Goal: Task Accomplishment & Management: Manage account settings

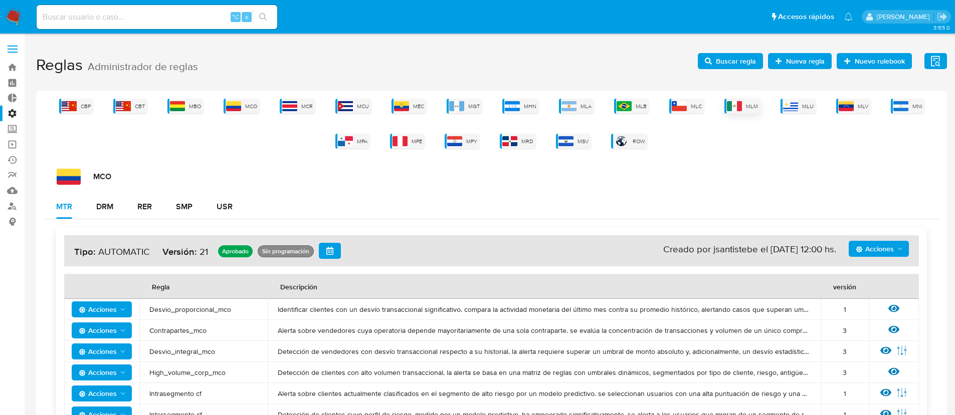
click at [738, 109] on img at bounding box center [734, 106] width 15 height 10
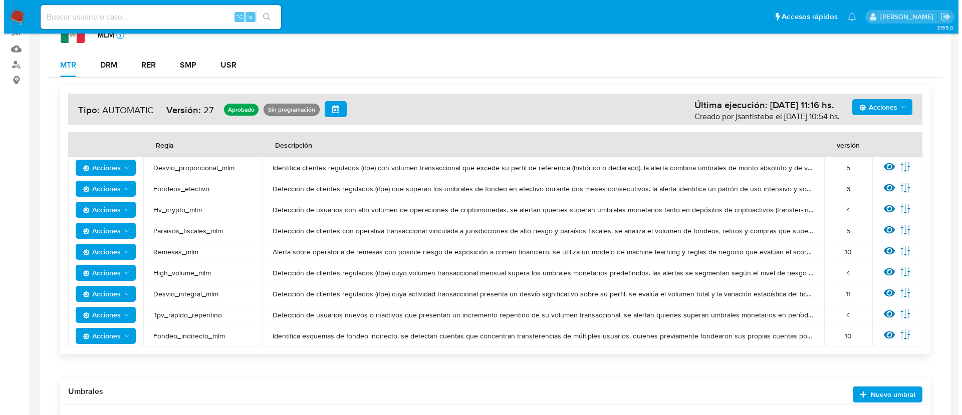
scroll to position [135, 0]
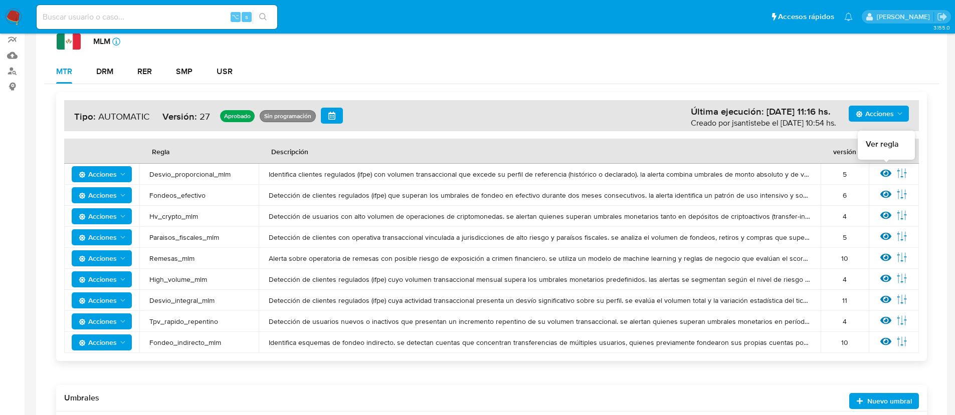
click at [887, 175] on icon at bounding box center [885, 173] width 11 height 11
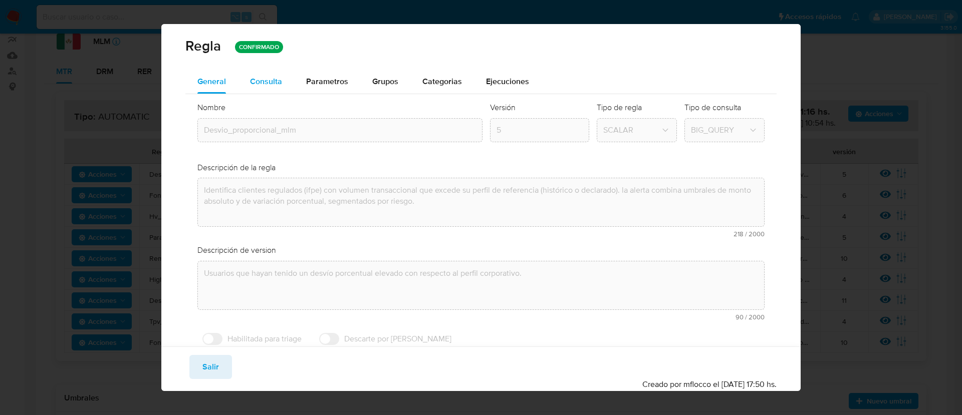
click at [277, 87] on span "Consulta" at bounding box center [266, 82] width 32 height 12
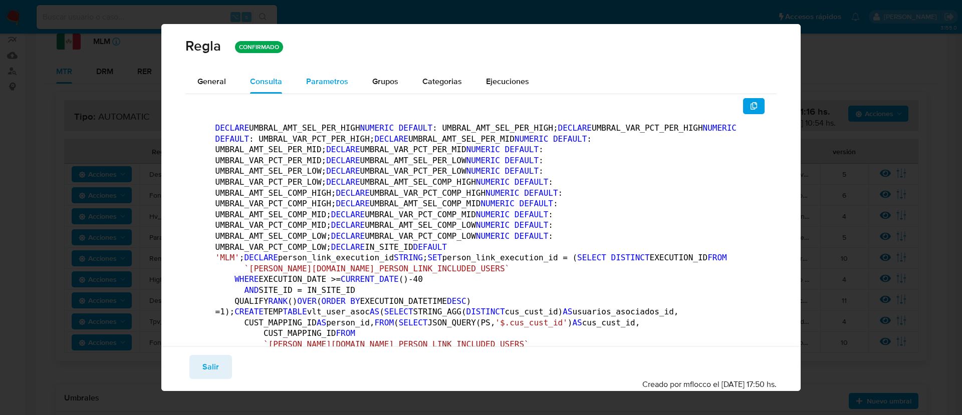
click at [319, 84] on span "Parametros" at bounding box center [327, 82] width 42 height 12
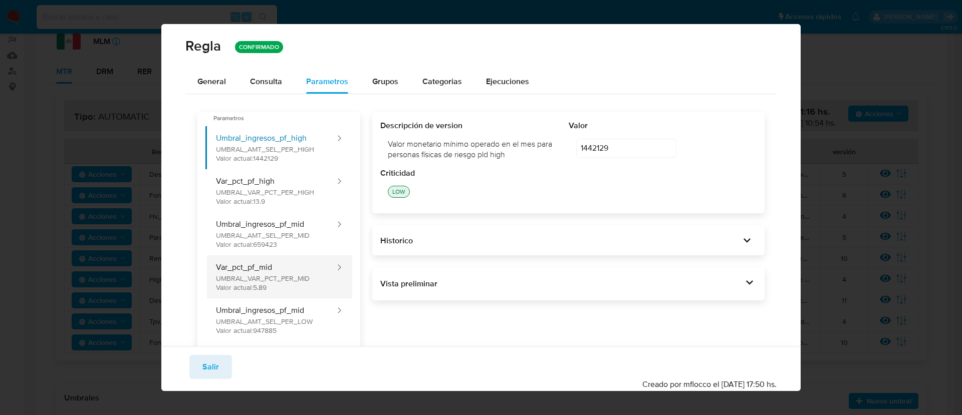
click at [266, 293] on button "Var_pct_pf_mid UMBRAL_VAR_PCT_PER_MID Valor actual: 5.89" at bounding box center [270, 277] width 131 height 43
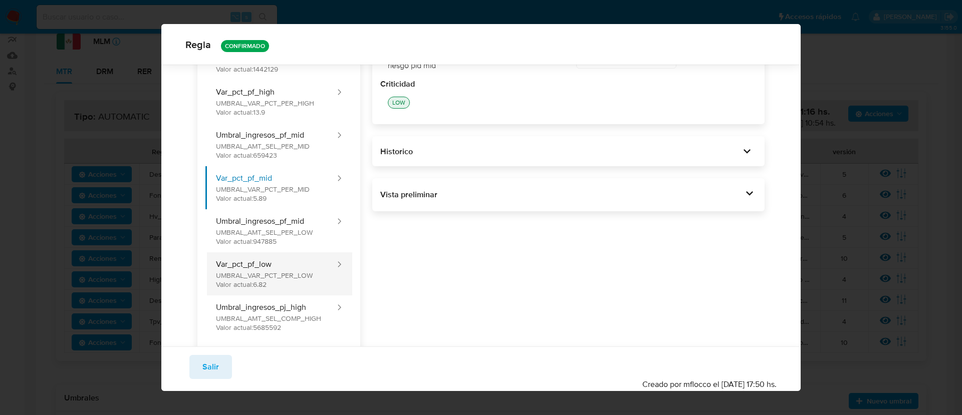
scroll to position [88, 0]
click at [304, 280] on button "Var_pct_pf_low UMBRAL_VAR_PCT_PER_LOW Valor actual: 6.82" at bounding box center [270, 270] width 131 height 43
type input "6.82"
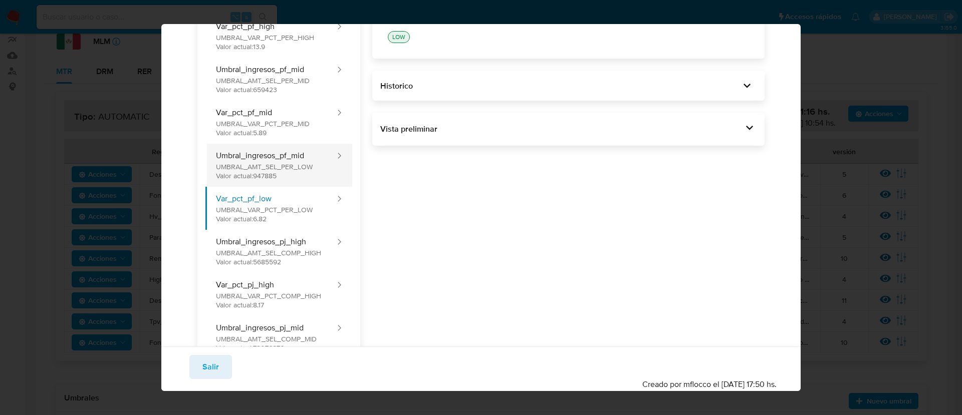
scroll to position [28, 0]
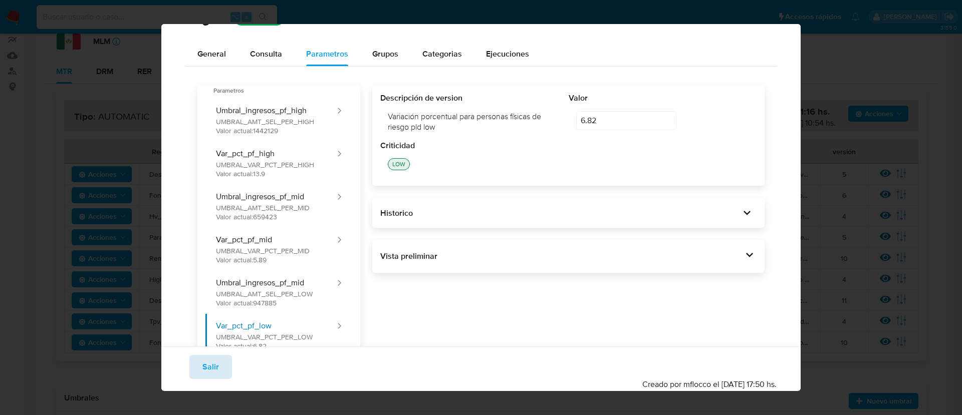
click at [218, 371] on button "Salir" at bounding box center [210, 367] width 43 height 24
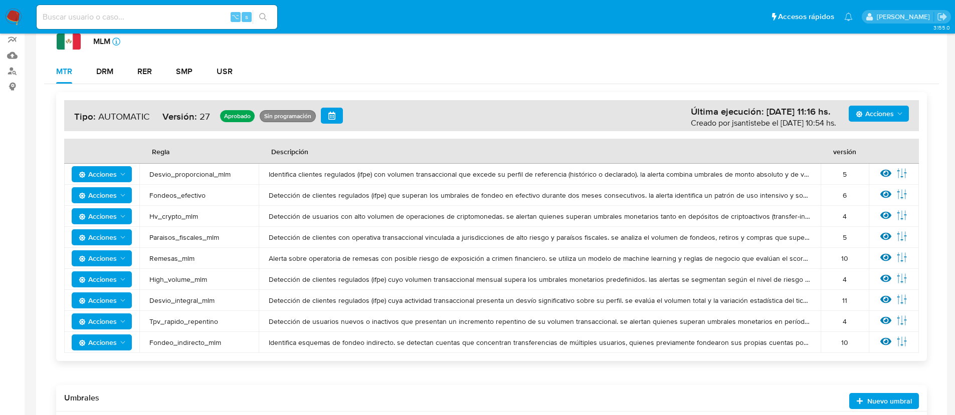
click at [112, 180] on span "Acciones" at bounding box center [98, 174] width 38 height 16
click at [113, 225] on button "Ver historico" at bounding box center [102, 223] width 90 height 24
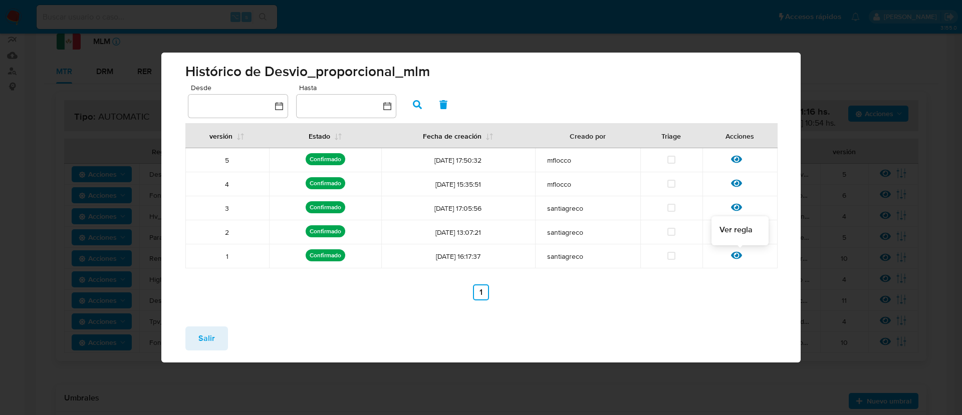
click at [736, 258] on icon at bounding box center [736, 256] width 11 height 8
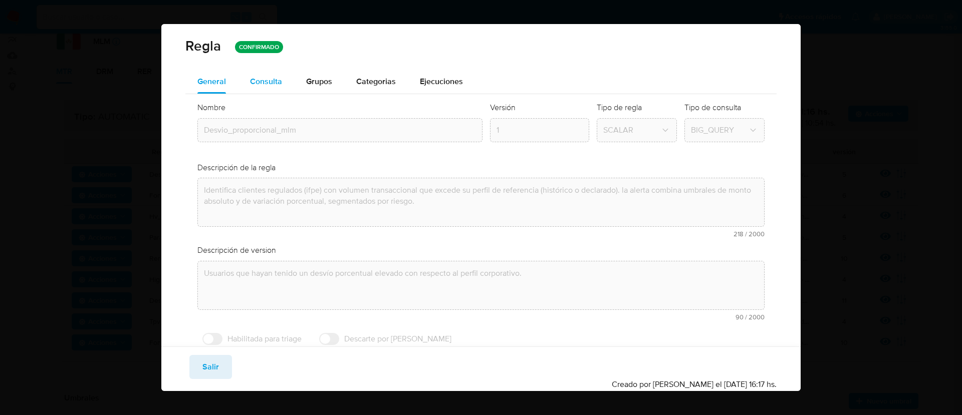
click at [280, 86] on span "Consulta" at bounding box center [266, 82] width 32 height 12
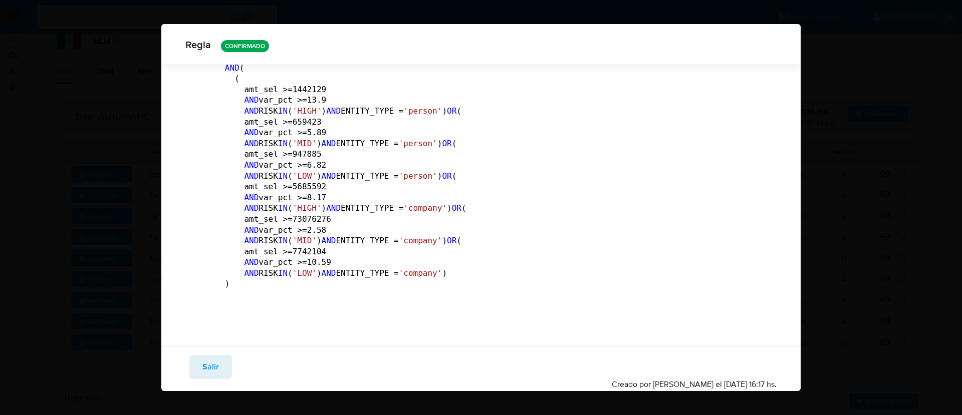
scroll to position [3902, 0]
